Goal: Check status: Check status

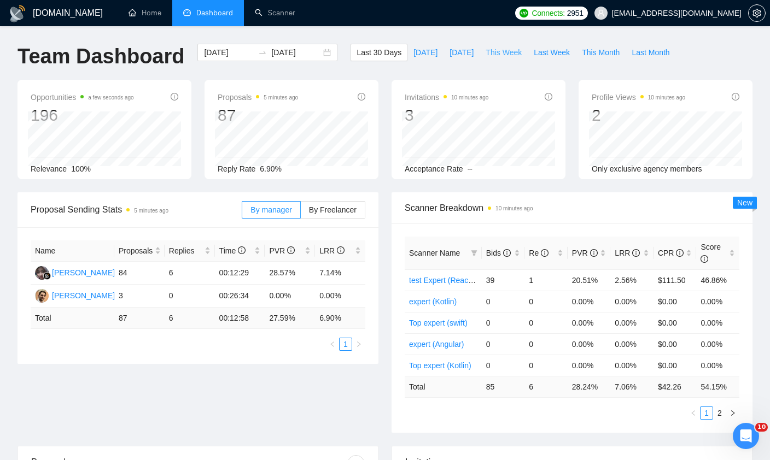
click at [496, 51] on span "This Week" at bounding box center [503, 52] width 36 height 12
type input "[DATE]"
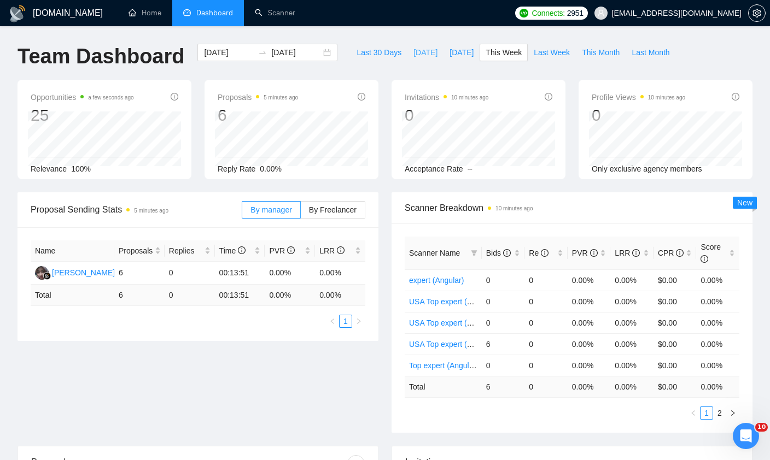
click at [418, 50] on span "[DATE]" at bounding box center [425, 52] width 24 height 12
type input "[DATE]"
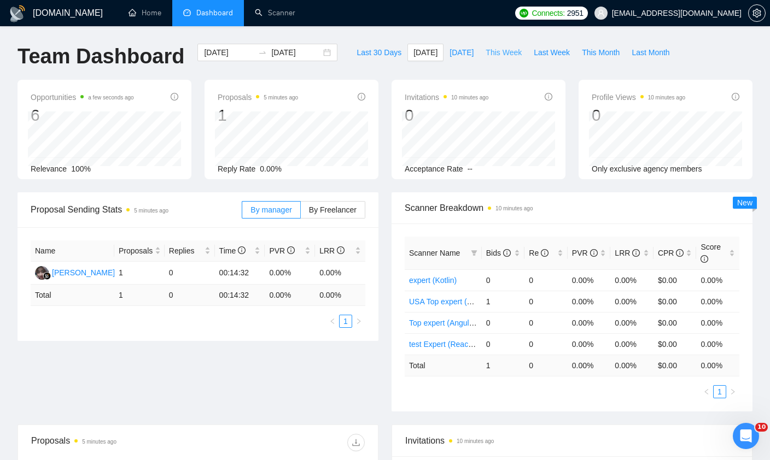
click at [503, 50] on span "This Week" at bounding box center [503, 52] width 36 height 12
type input "[DATE]"
